Goal: Transaction & Acquisition: Download file/media

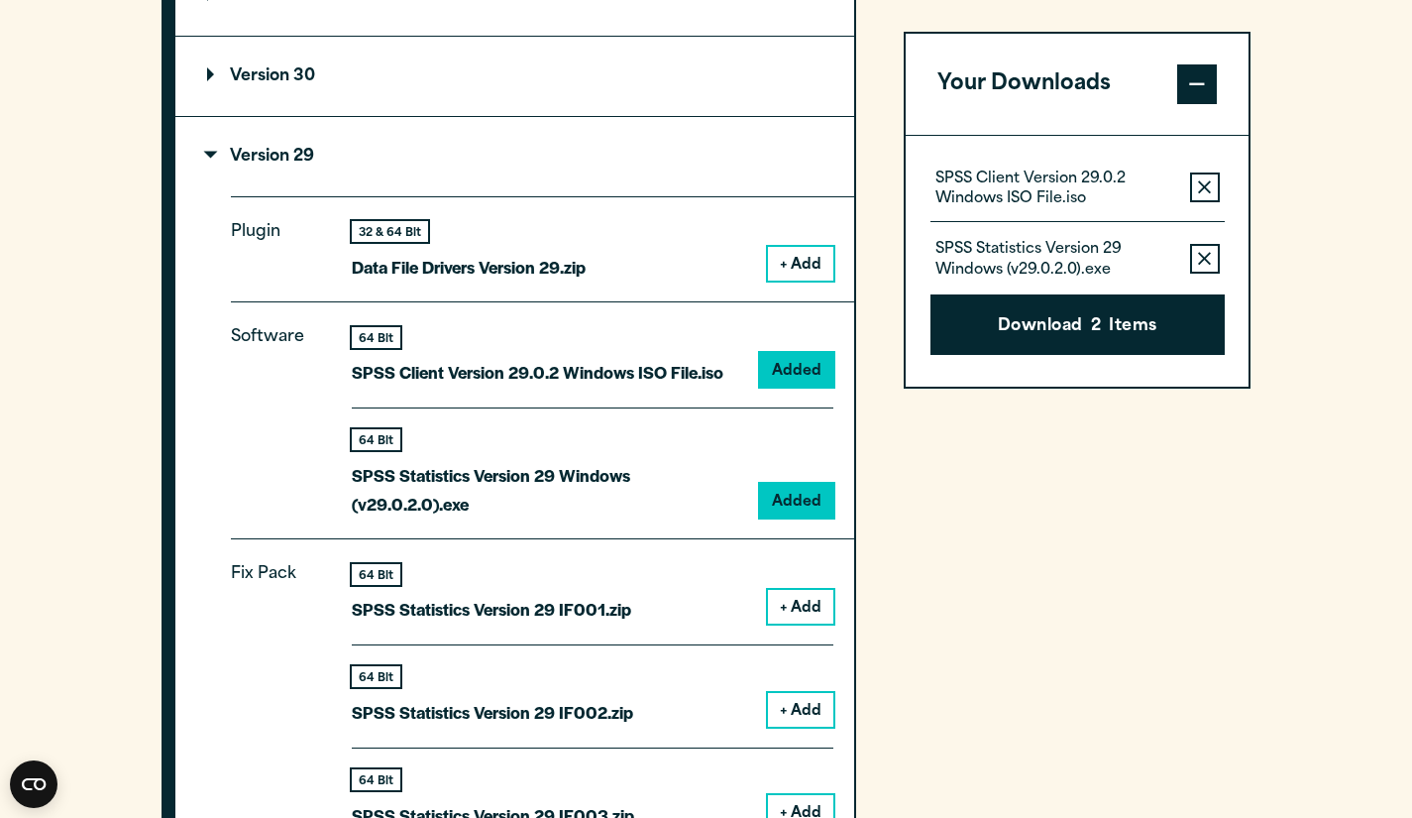
click at [1207, 188] on icon "button" at bounding box center [1204, 187] width 13 height 14
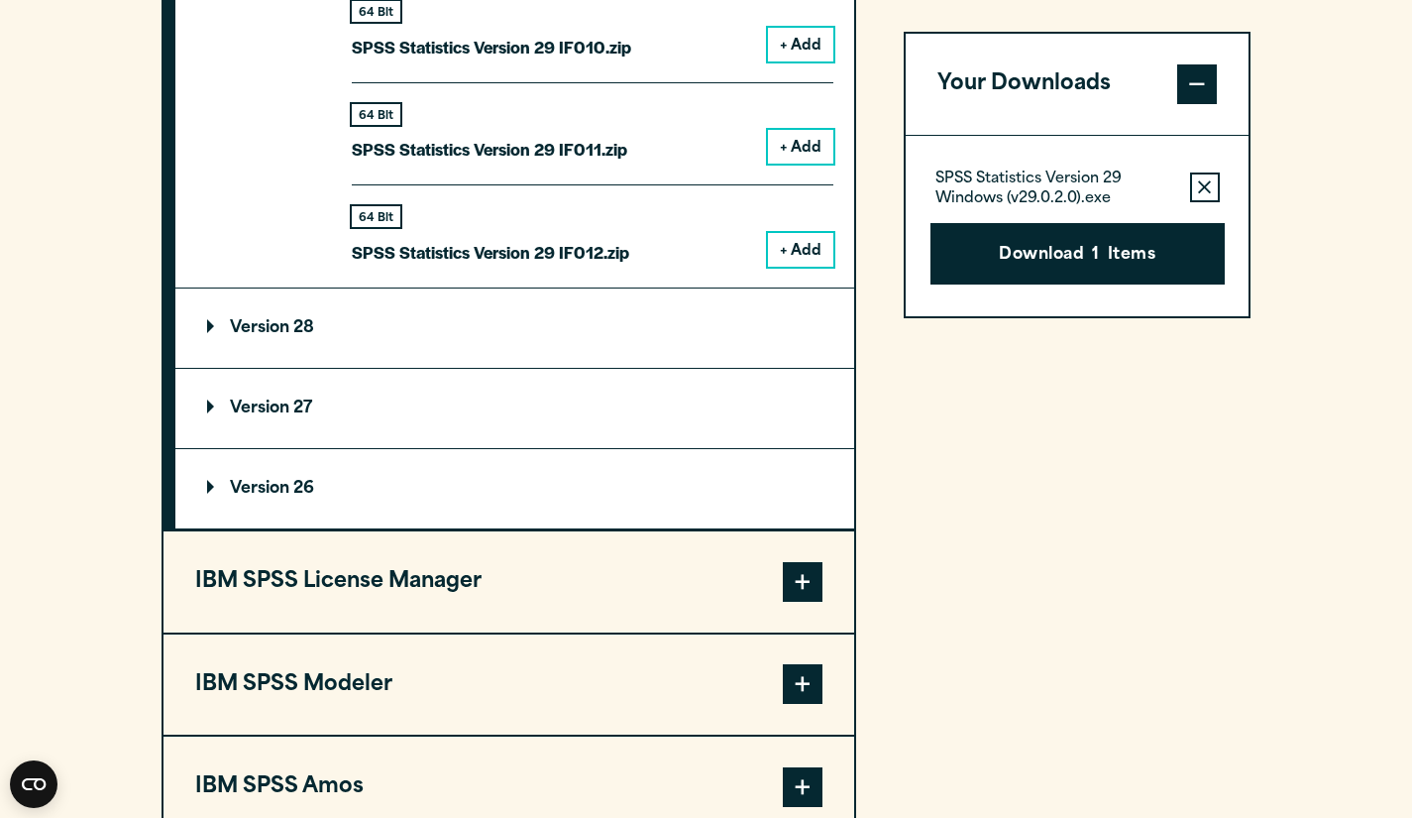
scroll to position [3145, 0]
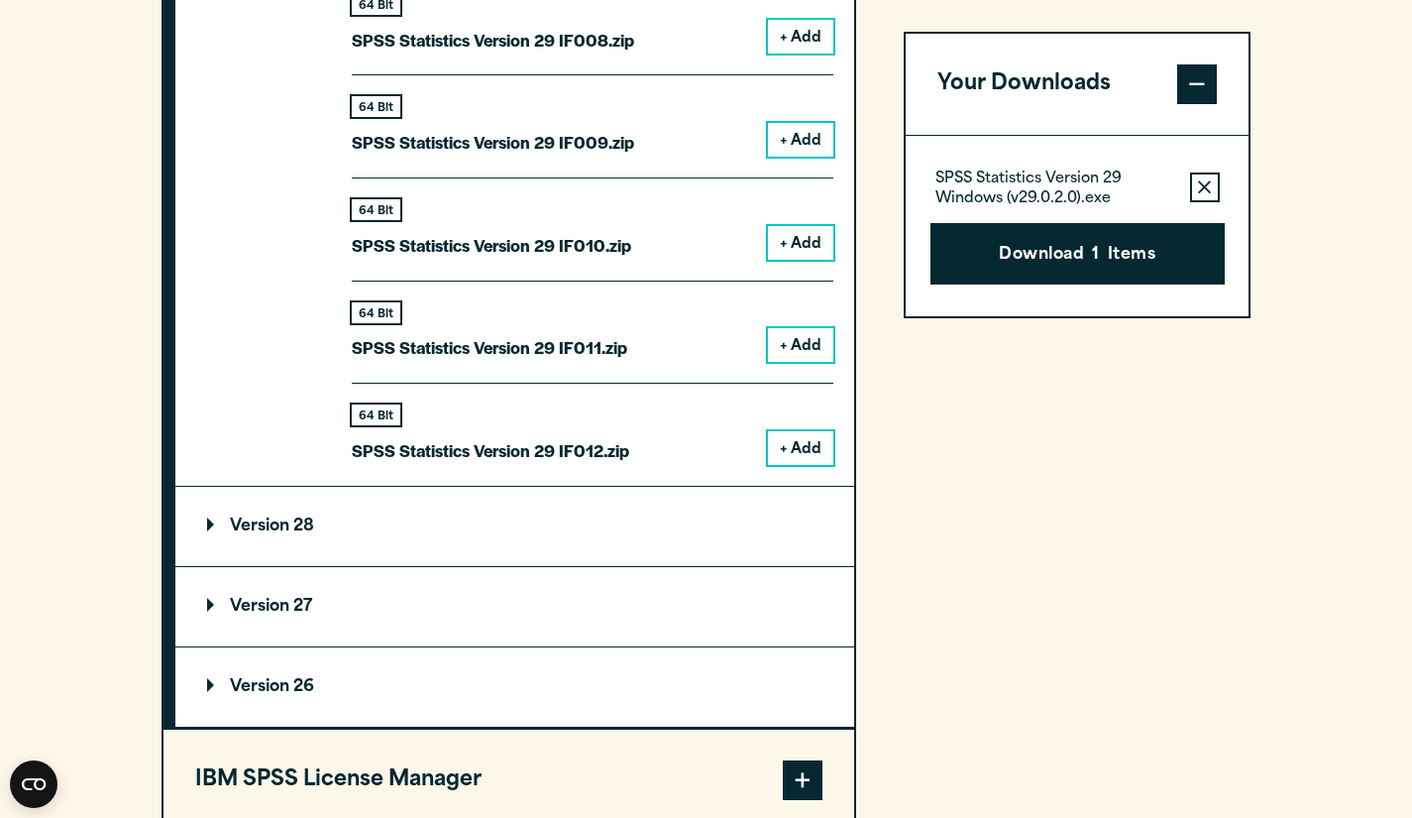
click at [578, 508] on summary "Version 28" at bounding box center [514, 526] width 679 height 79
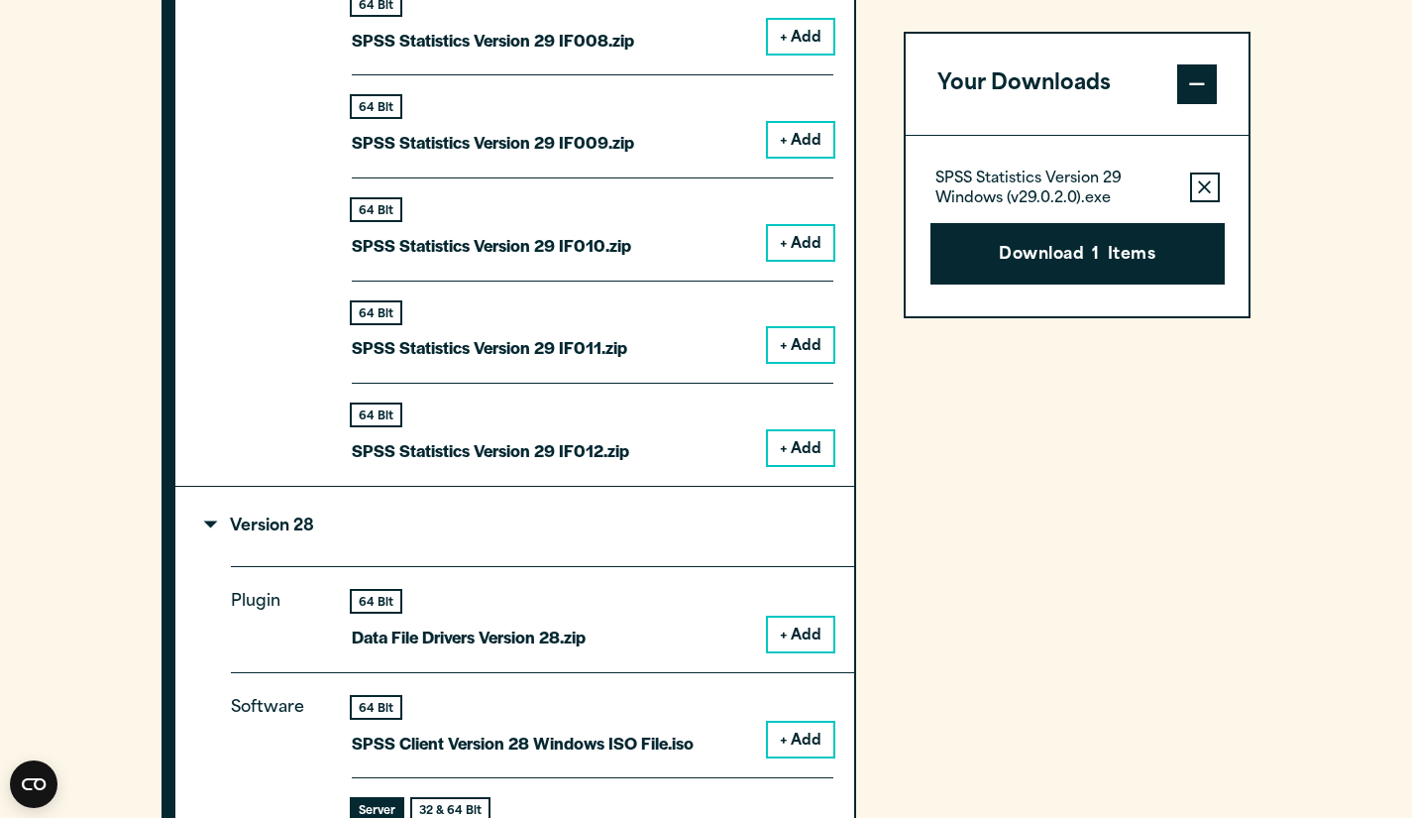
click at [580, 508] on summary "Version 28" at bounding box center [514, 526] width 679 height 79
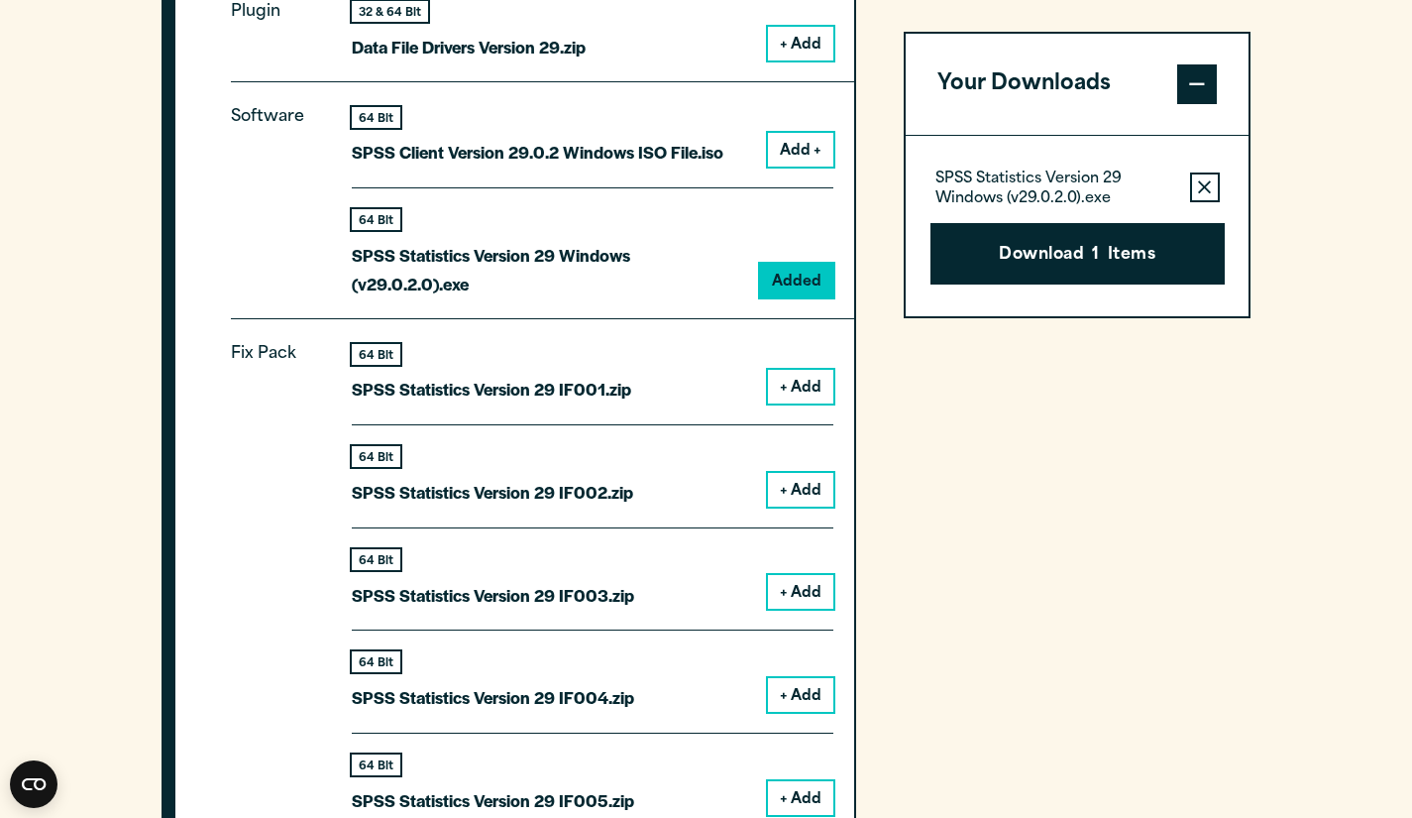
scroll to position [2054, 0]
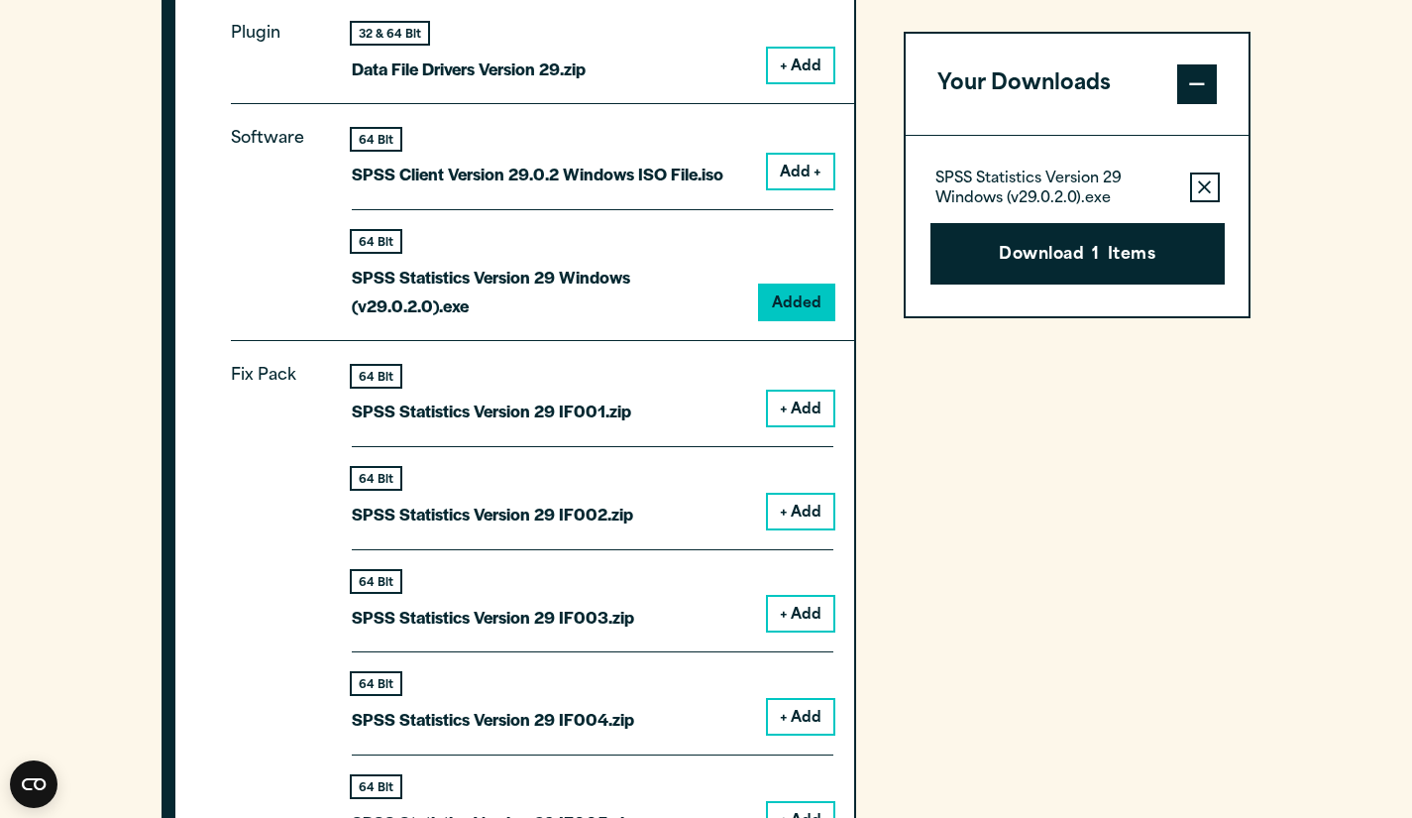
click at [1063, 272] on button "Download 1 Items" at bounding box center [1078, 253] width 294 height 61
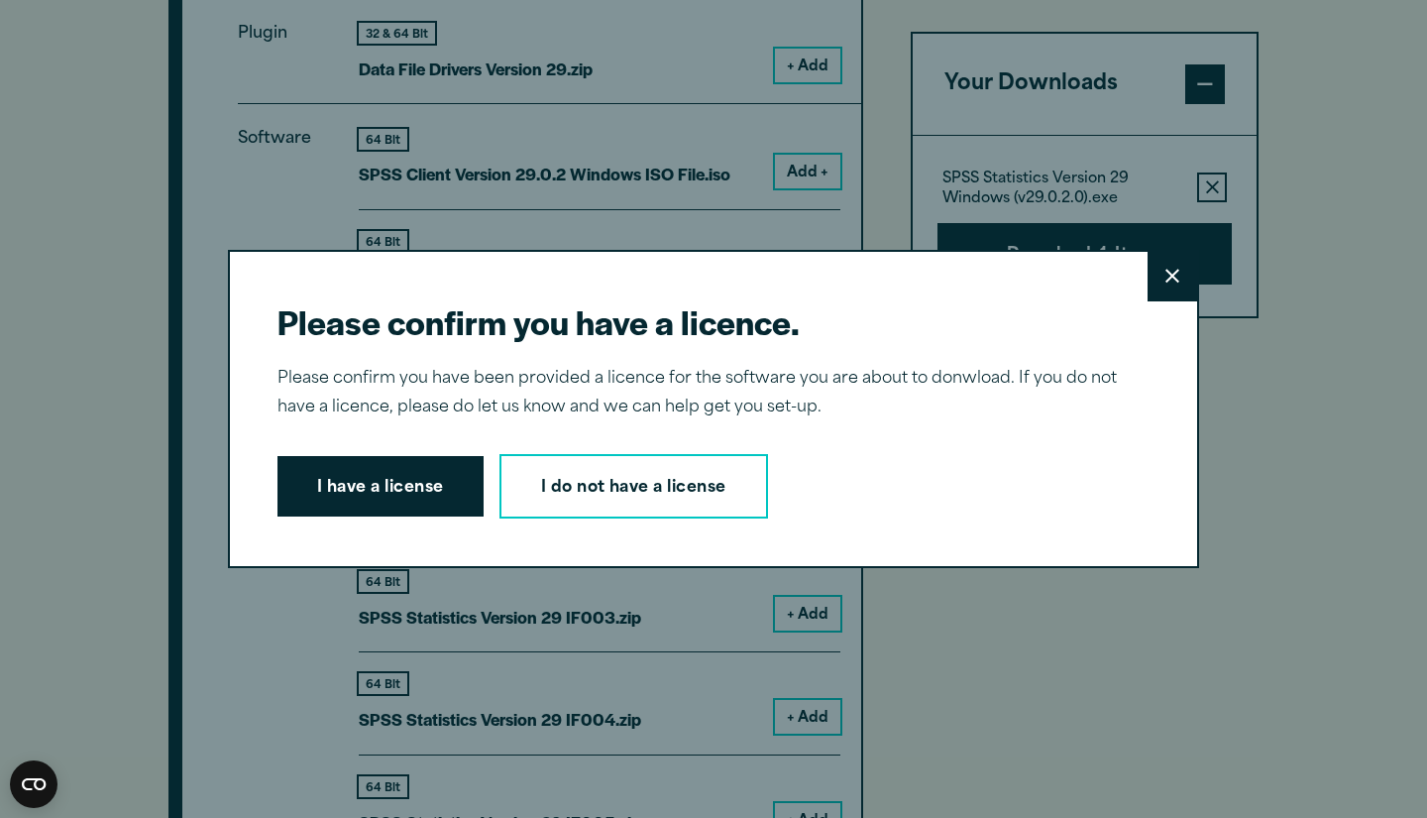
click at [392, 498] on button "I have a license" at bounding box center [380, 486] width 206 height 61
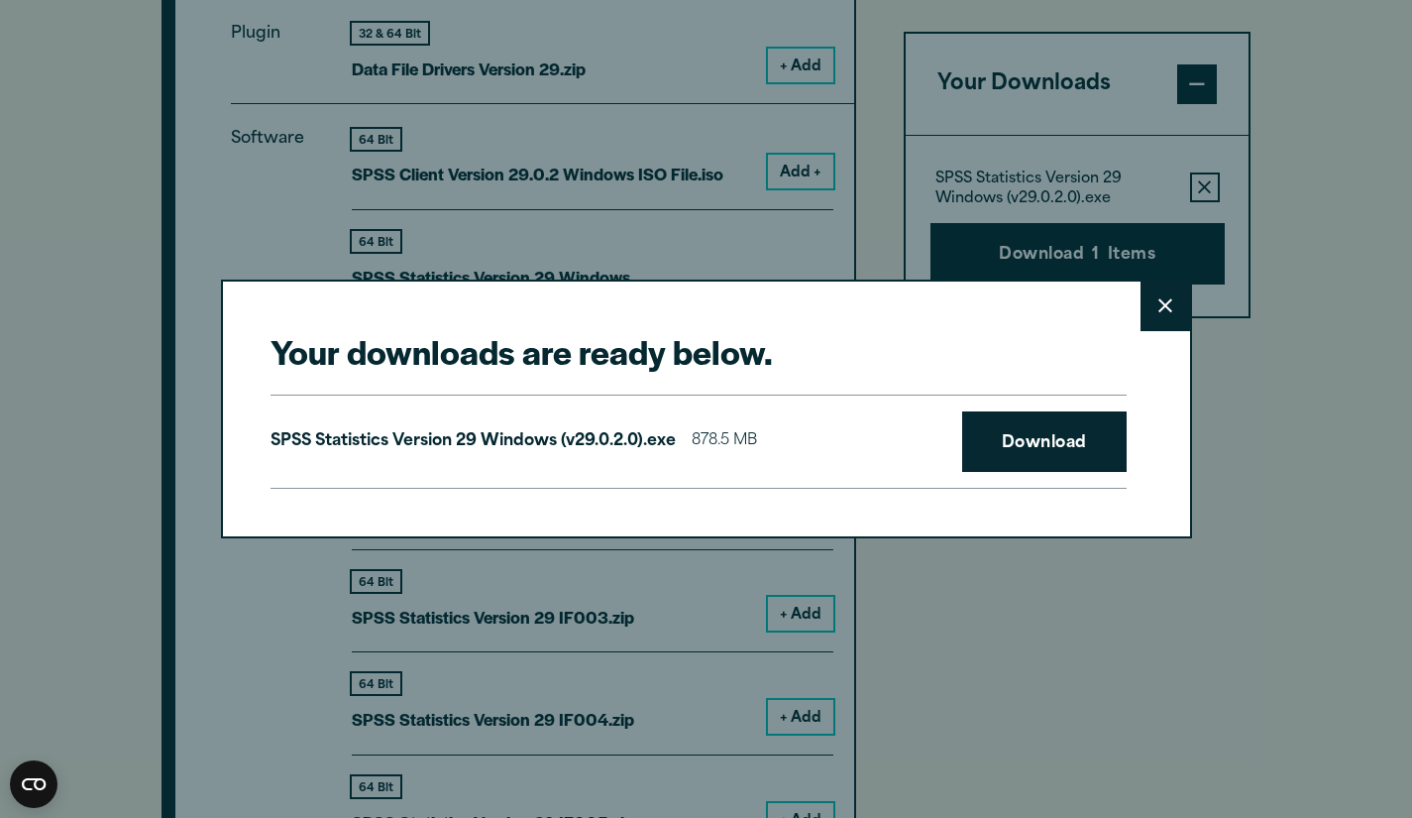
drag, startPoint x: 392, startPoint y: 498, endPoint x: 321, endPoint y: 483, distance: 72.9
click at [321, 483] on div "SPSS Statistics Version 29 Windows (v29.0.2.0).exe 878.5 MB Download" at bounding box center [699, 441] width 856 height 95
click at [1046, 416] on link "Download" at bounding box center [1044, 441] width 165 height 61
click at [1290, 371] on div "Your downloads are ready below. Close SPSS Statistics Version 29 Windows (v29.0…" at bounding box center [706, 409] width 1412 height 818
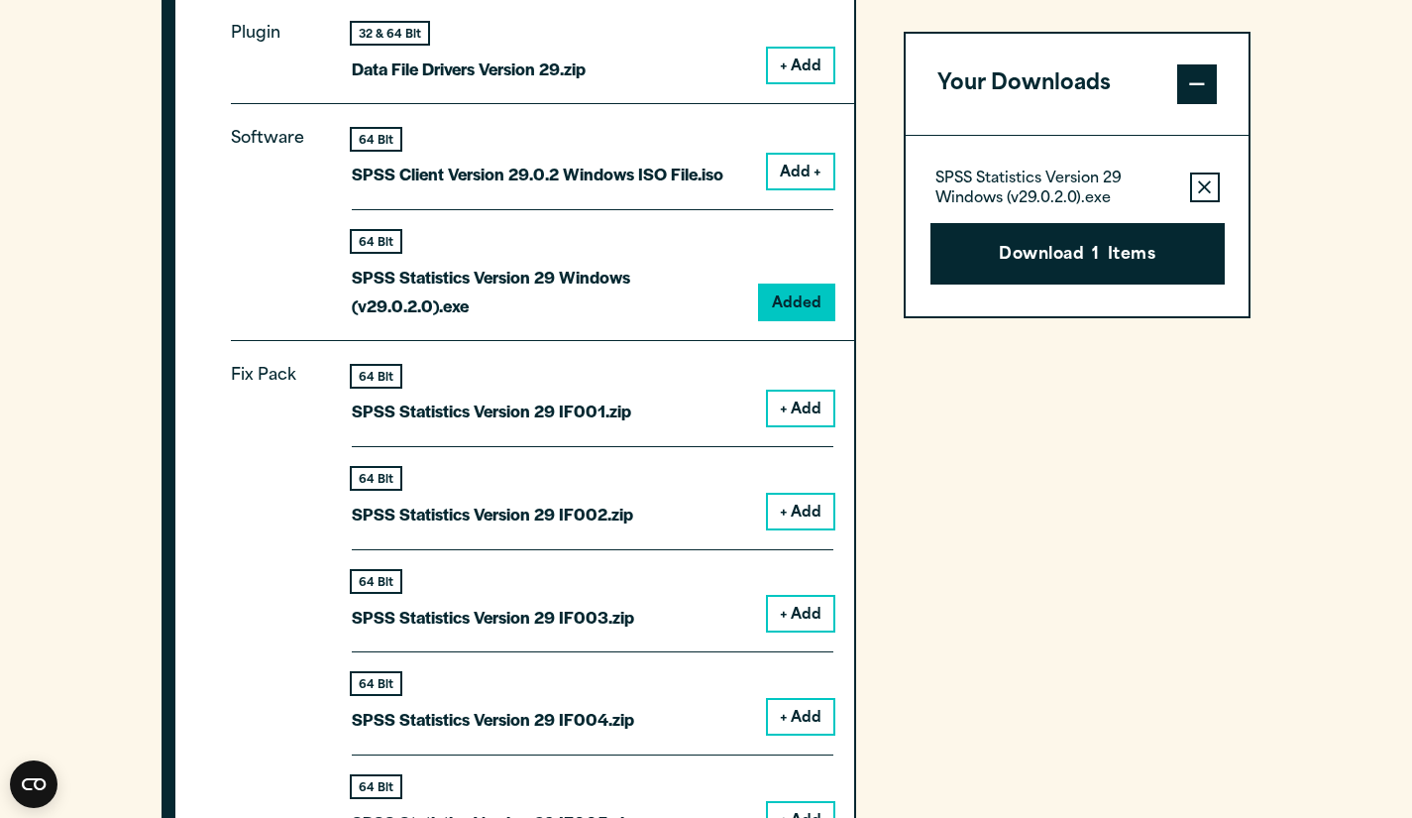
click at [427, 202] on div "64 Bit SPSS Client Version 29.0.2 Windows ISO File.iso Add +" at bounding box center [593, 169] width 482 height 81
click at [114, 367] on section "Select your software downloads Use the table below to find and navigate to your…" at bounding box center [706, 686] width 1412 height 3009
